Goal: Task Accomplishment & Management: Manage account settings

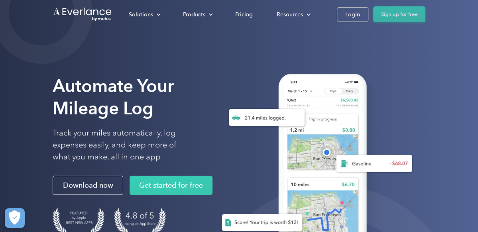
click at [402, 18] on link "Sign up for free" at bounding box center [400, 14] width 52 height 16
click at [354, 16] on div "Login" at bounding box center [353, 15] width 15 height 10
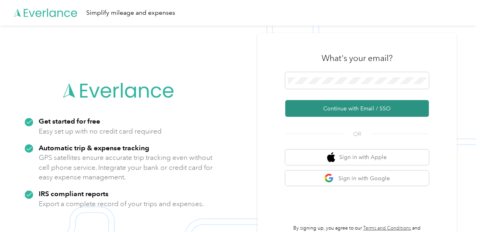
click at [381, 110] on button "Continue with Email / SSO" at bounding box center [357, 108] width 144 height 17
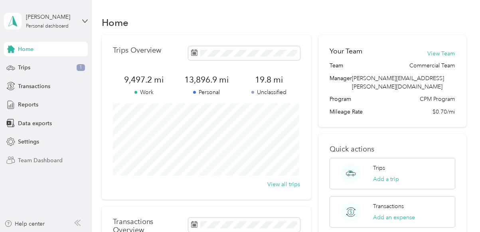
click at [30, 161] on span "Team Dashboard" at bounding box center [40, 160] width 45 height 8
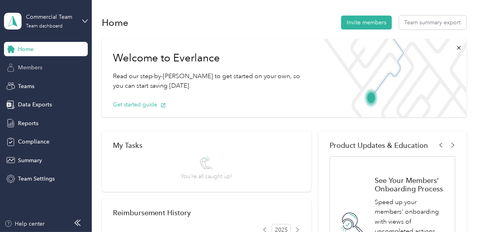
click at [32, 67] on span "Members" at bounding box center [30, 67] width 24 height 8
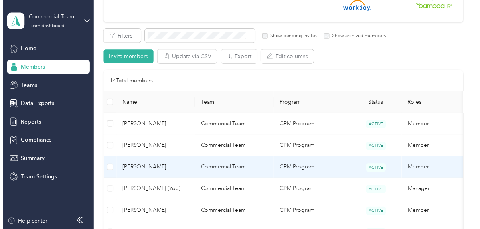
scroll to position [160, 0]
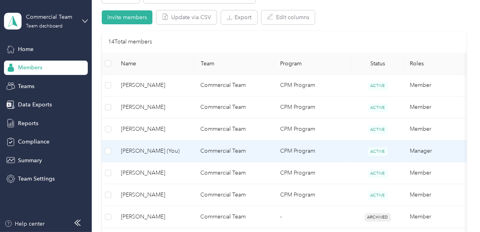
click at [138, 149] on span "[PERSON_NAME] (You)" at bounding box center [154, 151] width 67 height 9
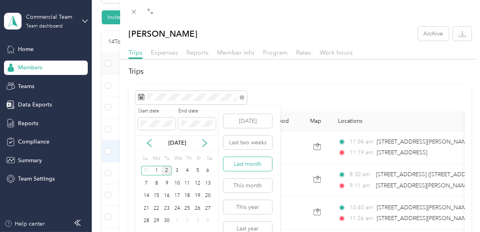
click at [250, 164] on button "Last month" at bounding box center [247, 164] width 49 height 14
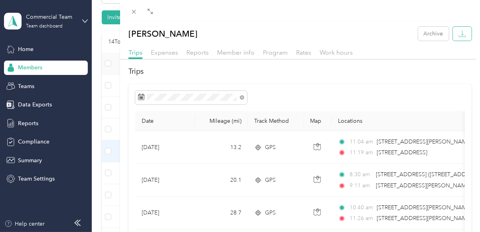
click at [459, 35] on icon "button" at bounding box center [463, 34] width 8 height 8
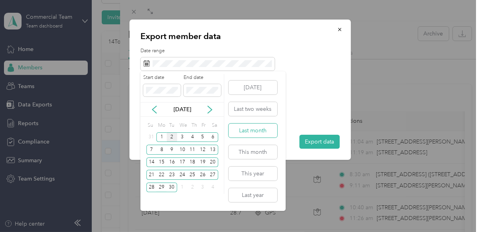
click at [257, 131] on button "Last month" at bounding box center [253, 131] width 49 height 14
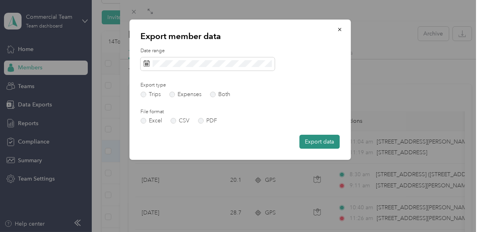
click at [325, 144] on button "Export data" at bounding box center [319, 142] width 40 height 14
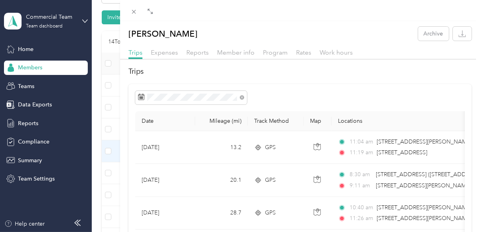
drag, startPoint x: 159, startPoint y: 52, endPoint x: 175, endPoint y: 70, distance: 23.5
click at [159, 52] on span "Expenses" at bounding box center [164, 53] width 27 height 8
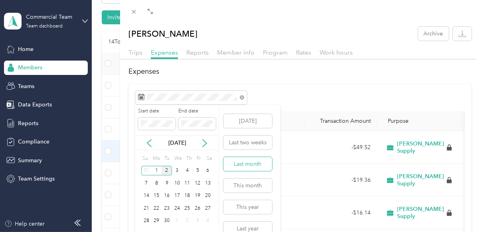
click at [257, 162] on button "Last month" at bounding box center [247, 164] width 49 height 14
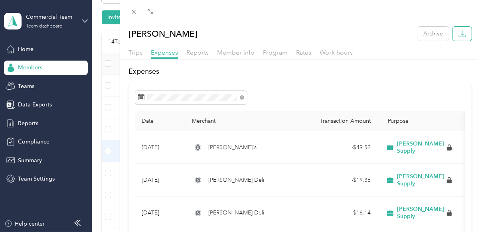
click at [459, 33] on icon "button" at bounding box center [463, 34] width 8 height 8
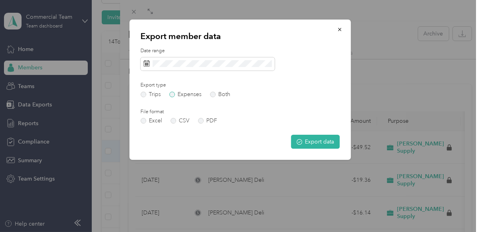
click at [175, 94] on label "Expenses" at bounding box center [185, 95] width 32 height 6
click at [200, 121] on label "PDF" at bounding box center [207, 121] width 19 height 6
click at [322, 145] on button "Export data" at bounding box center [315, 142] width 49 height 14
